Goal: Find contact information: Find contact information

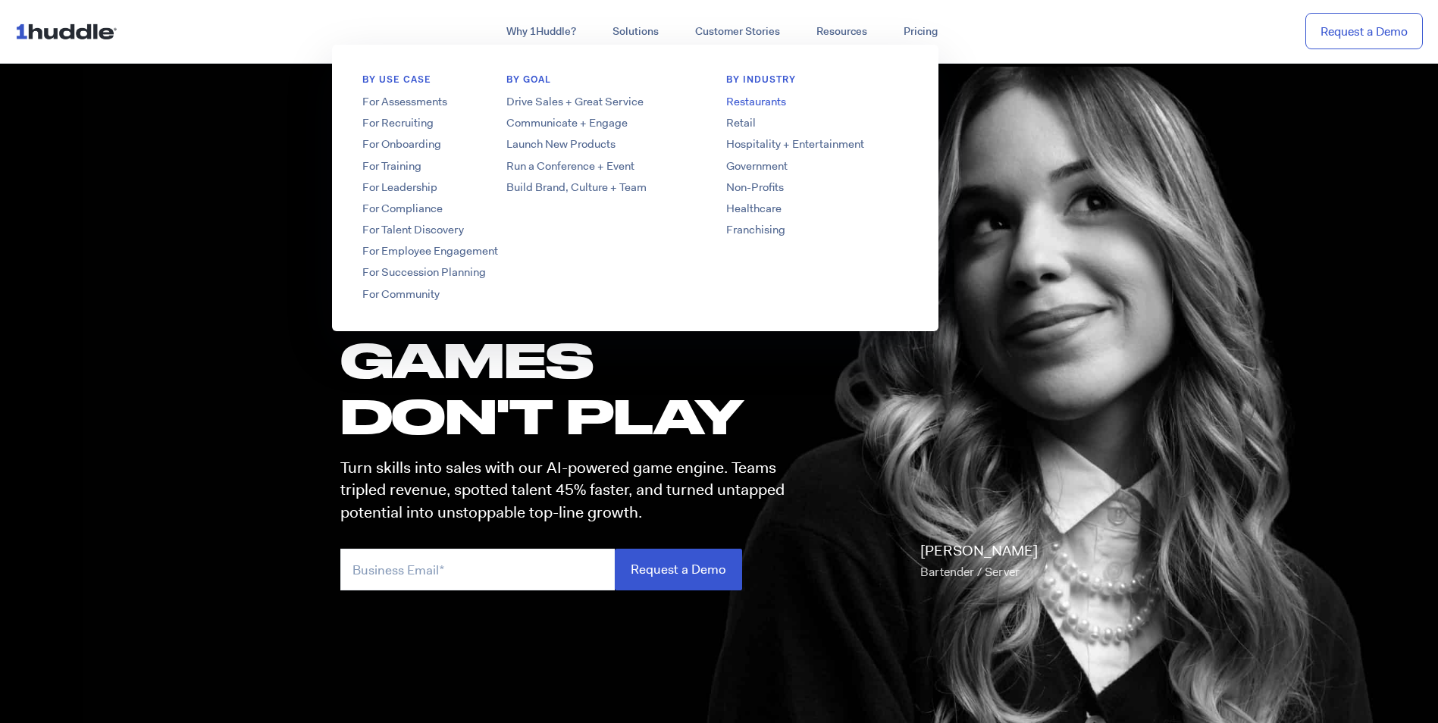
click at [734, 97] on link "Restaurants" at bounding box center [817, 102] width 243 height 16
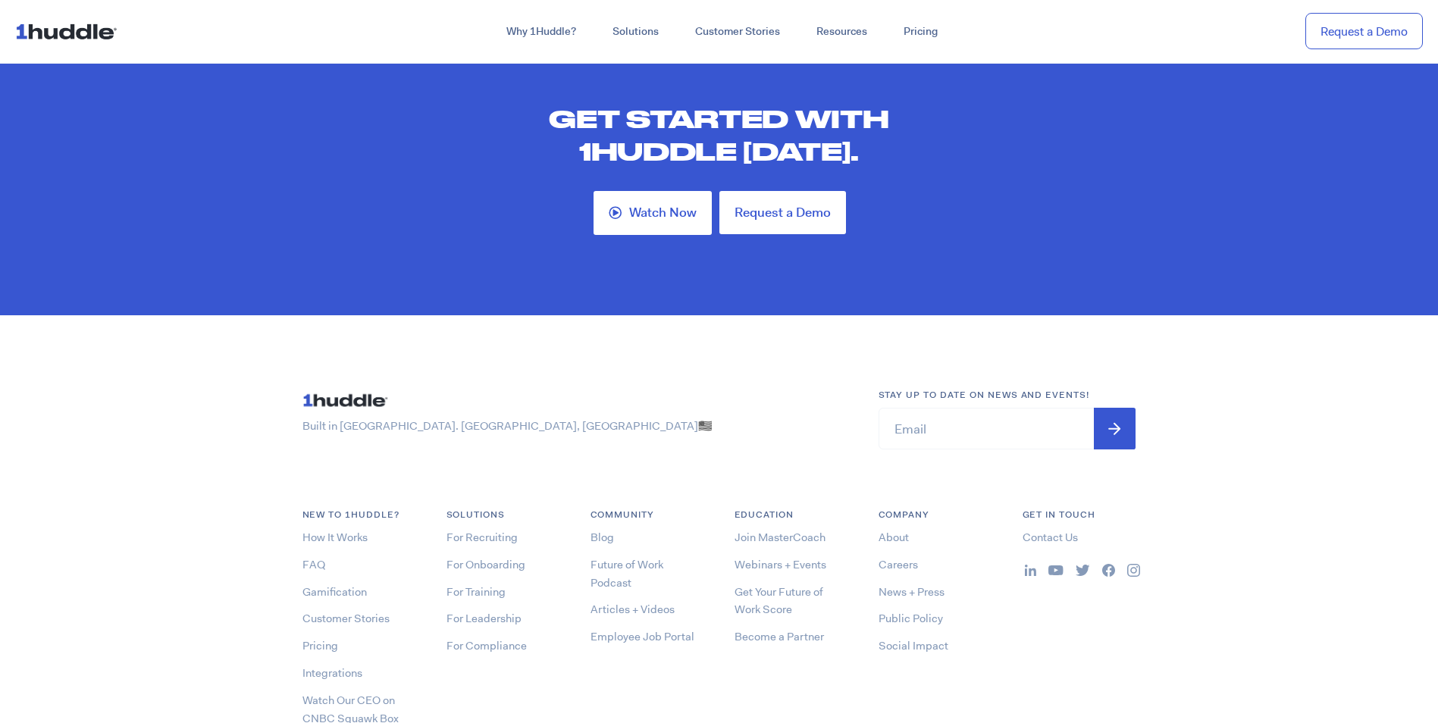
scroll to position [5497, 0]
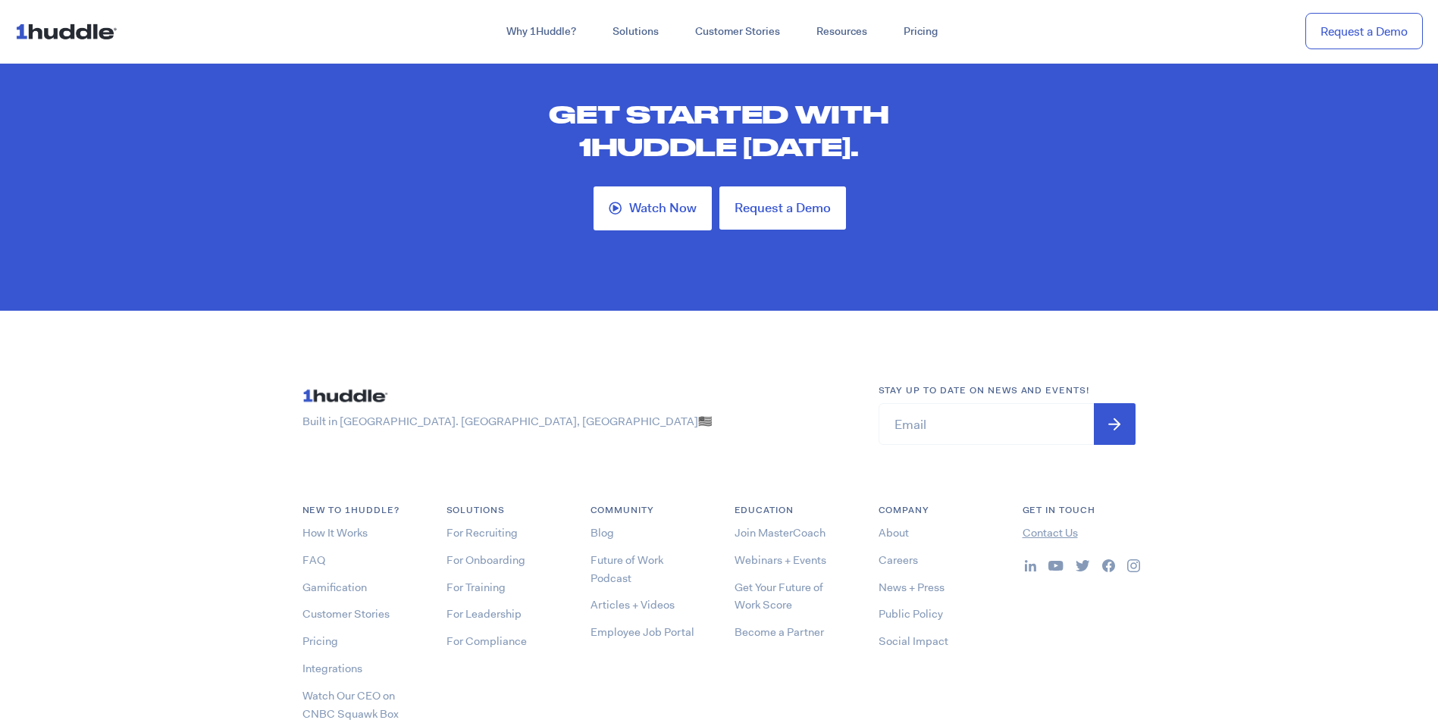
click at [1063, 525] on link "Contact Us" at bounding box center [1050, 532] width 55 height 15
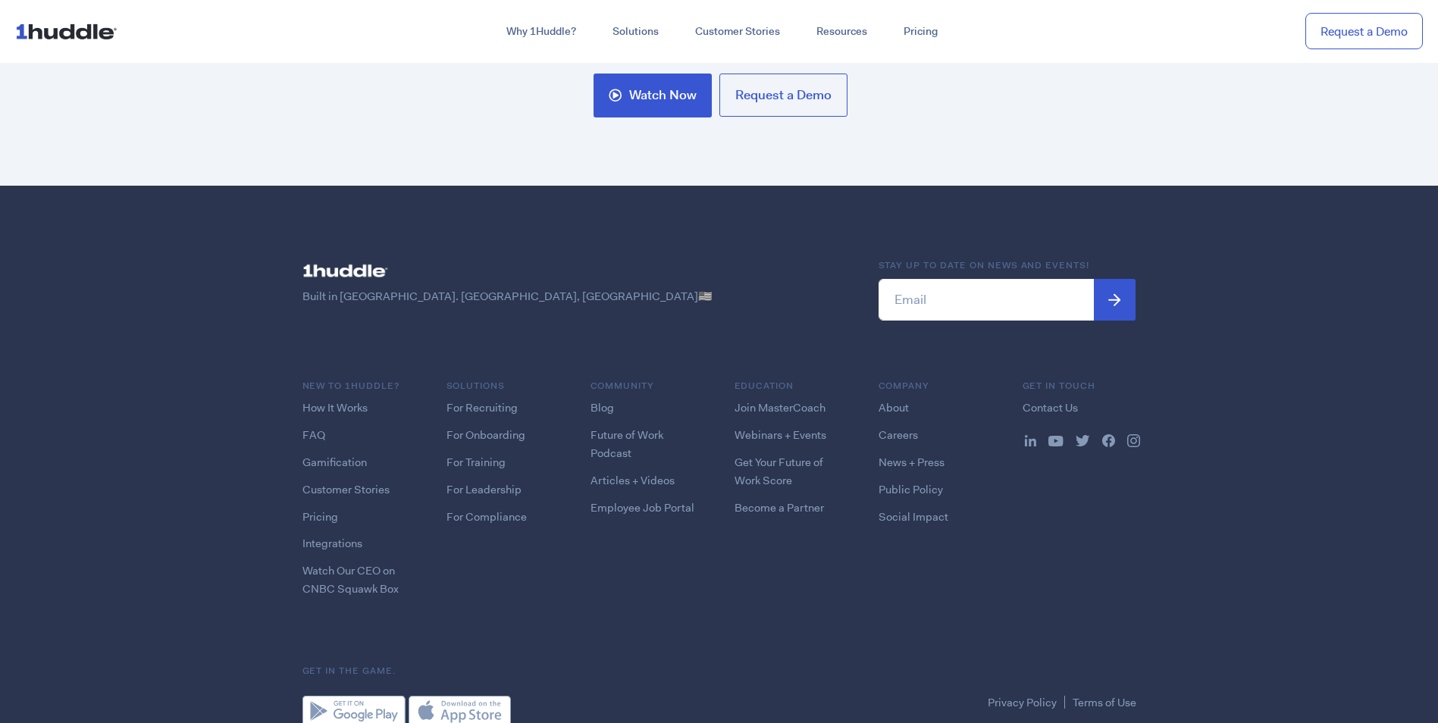
scroll to position [1971, 0]
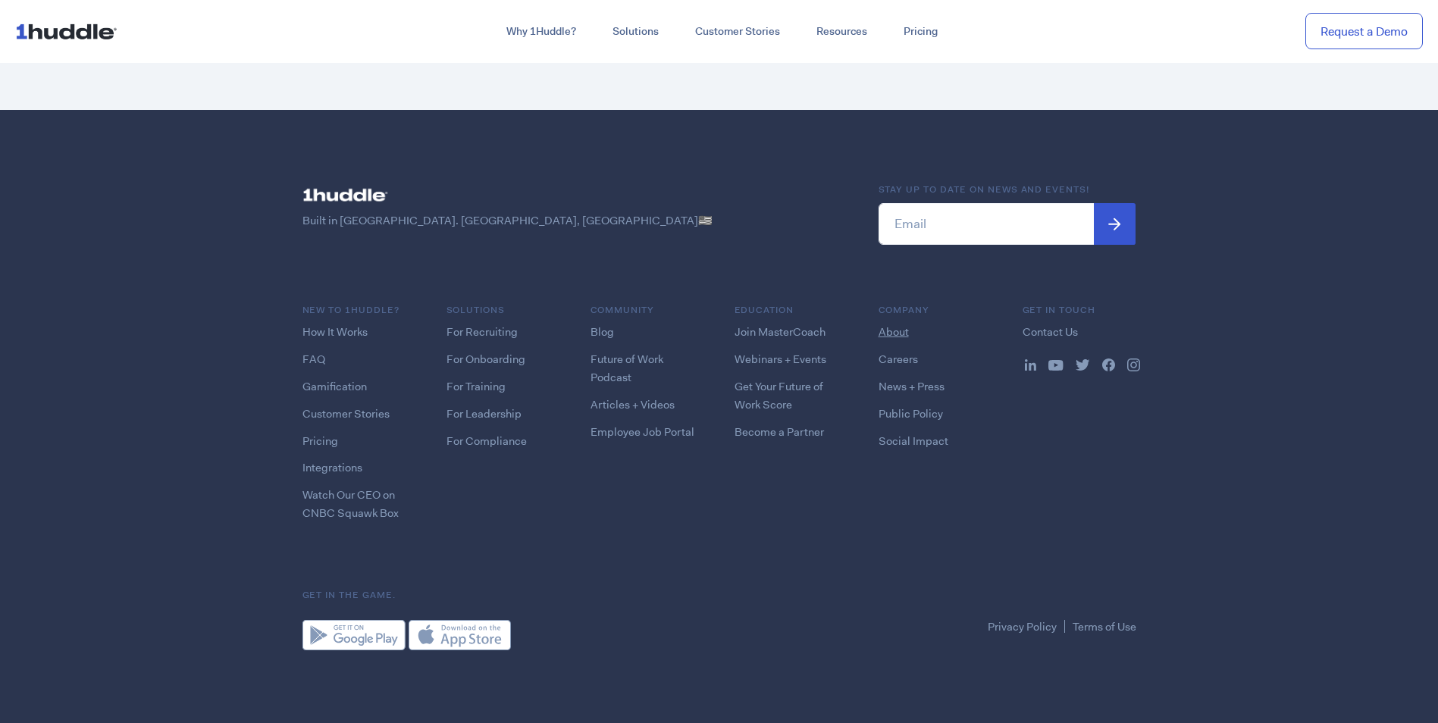
click at [883, 333] on link "About" at bounding box center [893, 331] width 30 height 15
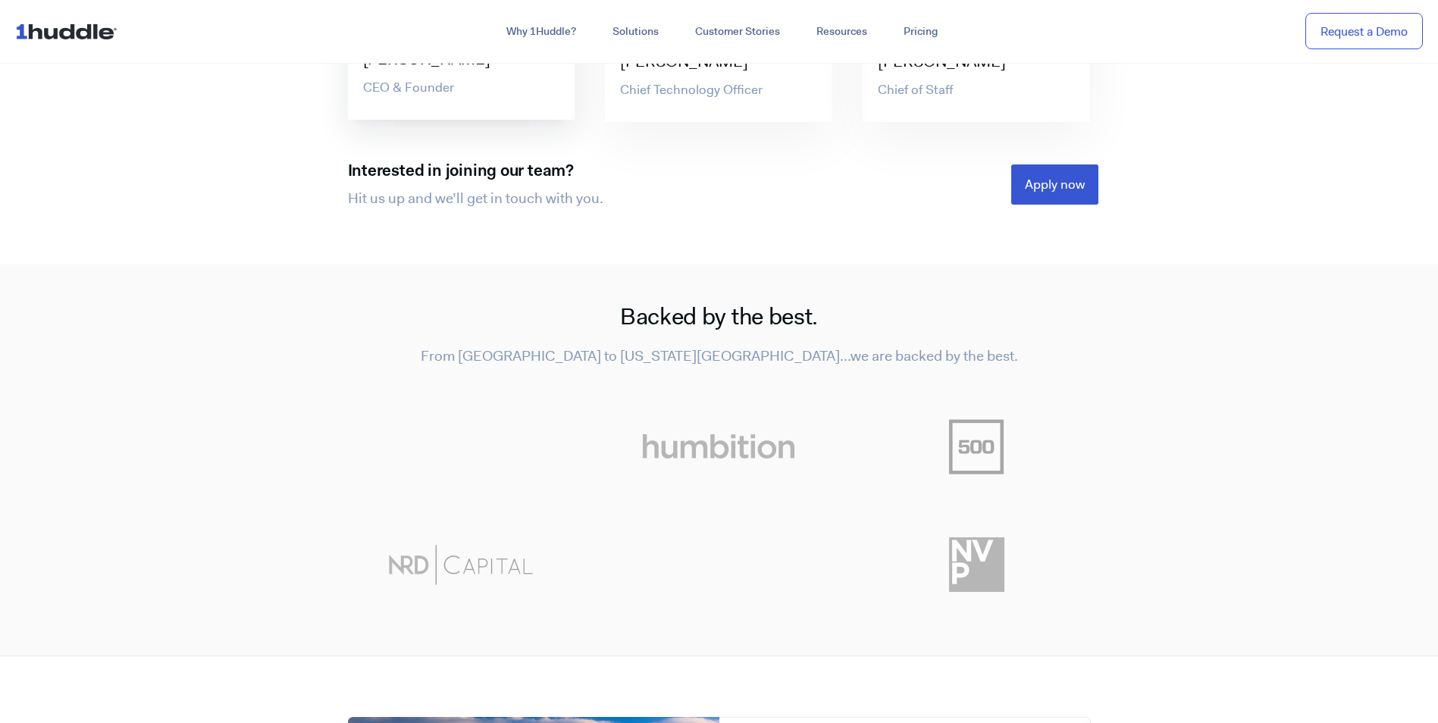
scroll to position [3487, 0]
